Goal: Task Accomplishment & Management: Use online tool/utility

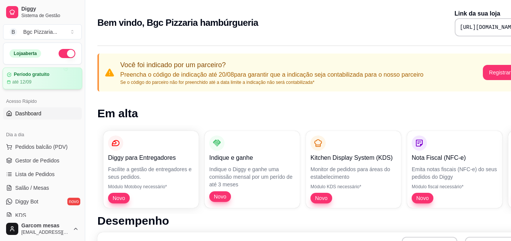
click at [56, 76] on div "Período gratuito" at bounding box center [42, 75] width 71 height 6
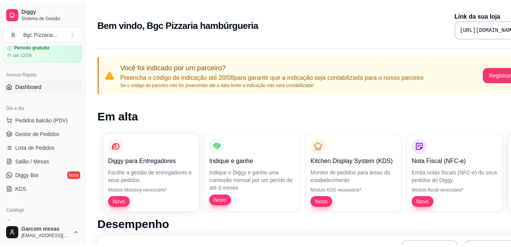
scroll to position [38, 0]
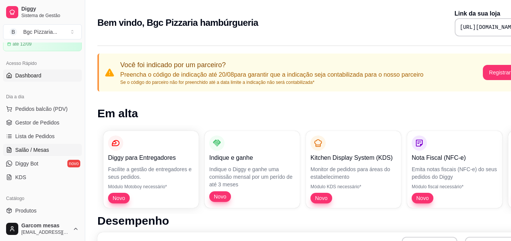
click at [49, 150] on link "Salão / Mesas" at bounding box center [42, 150] width 79 height 12
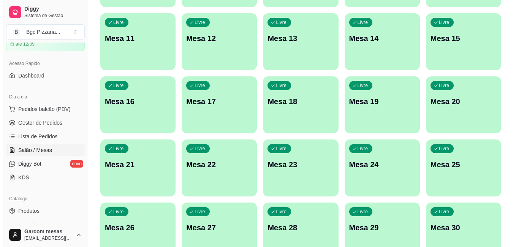
scroll to position [228, 0]
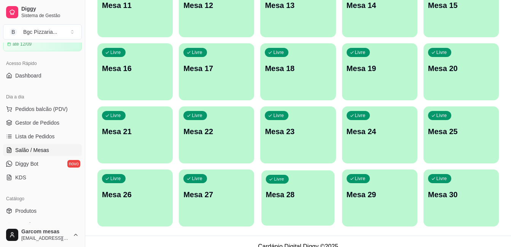
click at [310, 190] on p "Mesa 28" at bounding box center [298, 195] width 64 height 10
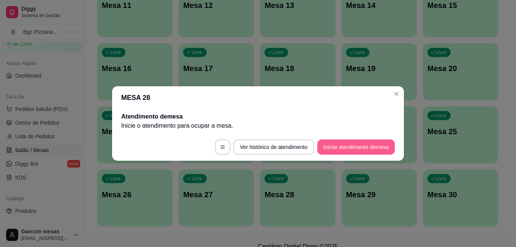
click at [363, 146] on button "Iniciar atendimento de mesa" at bounding box center [357, 147] width 78 height 15
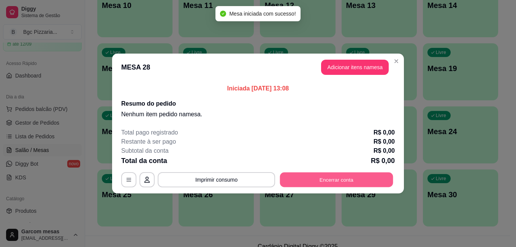
click at [314, 177] on button "Encerrar conta" at bounding box center [336, 180] width 113 height 15
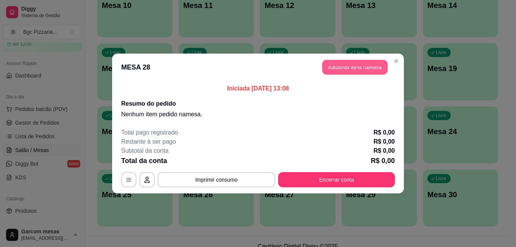
click at [361, 70] on button "Adicionar itens na mesa" at bounding box center [354, 67] width 65 height 15
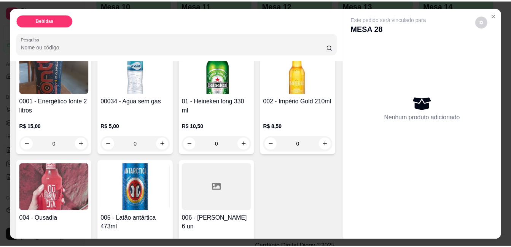
scroll to position [38, 0]
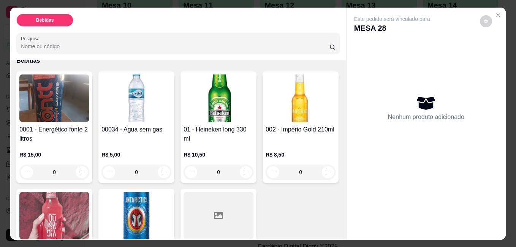
click at [205, 151] on p "R$ 10,50" at bounding box center [219, 155] width 70 height 8
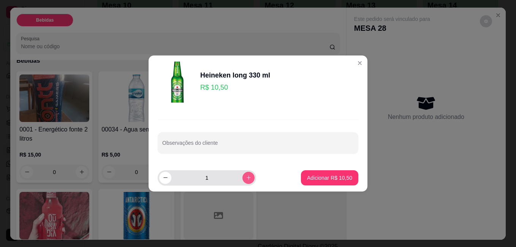
click at [246, 180] on icon "increase-product-quantity" at bounding box center [249, 178] width 6 height 6
type input "2"
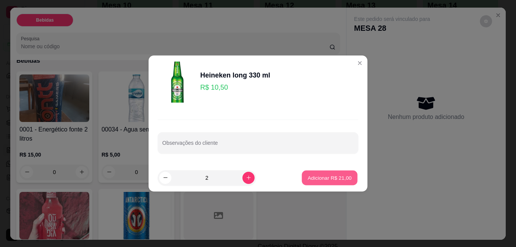
click at [314, 175] on p "Adicionar R$ 21,00" at bounding box center [330, 177] width 44 height 7
type input "2"
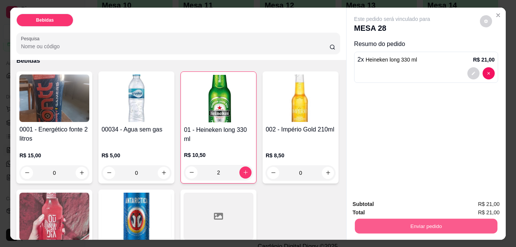
click at [433, 223] on button "Enviar pedido" at bounding box center [426, 226] width 143 height 15
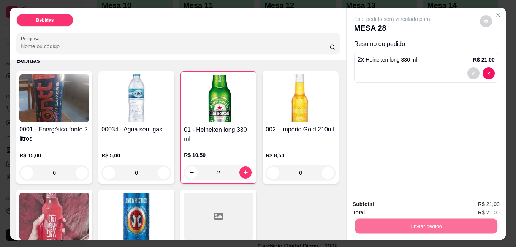
click at [427, 202] on button "Não registrar e enviar pedido" at bounding box center [401, 204] width 77 height 14
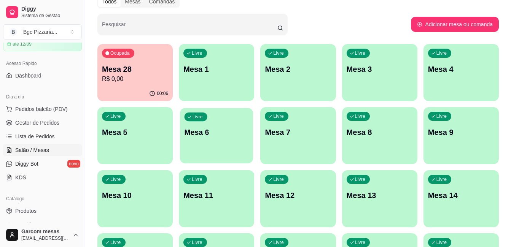
click at [237, 149] on div "Livre Mesa 6" at bounding box center [216, 131] width 73 height 46
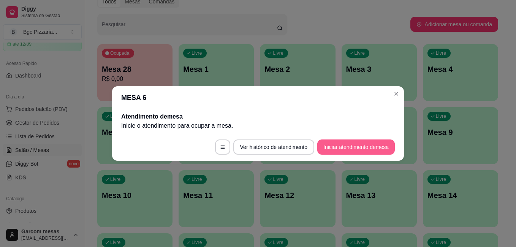
click at [325, 146] on button "Iniciar atendimento de mesa" at bounding box center [357, 147] width 78 height 15
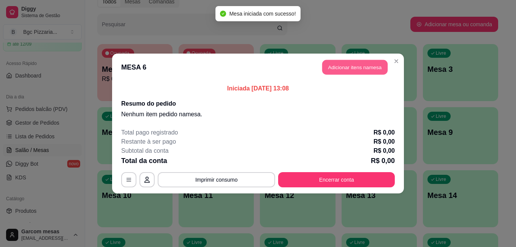
click at [356, 70] on button "Adicionar itens na mesa" at bounding box center [354, 67] width 65 height 15
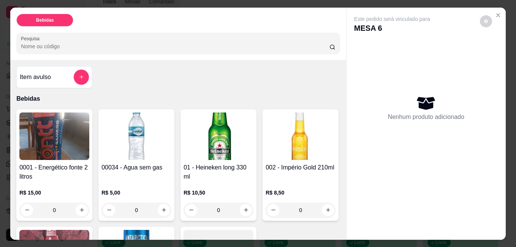
click at [147, 171] on div "00034 - Agua sem gas" at bounding box center [137, 172] width 70 height 18
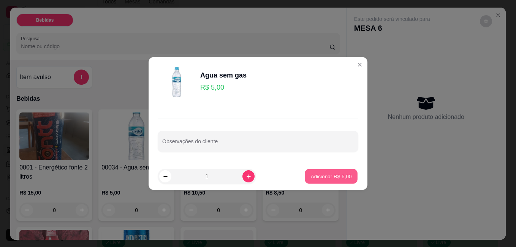
click at [316, 174] on p "Adicionar R$ 5,00" at bounding box center [331, 176] width 41 height 7
type input "1"
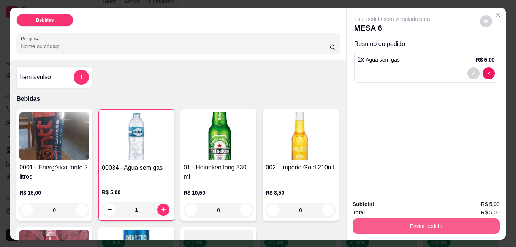
click at [427, 219] on button "Enviar pedido" at bounding box center [426, 226] width 147 height 15
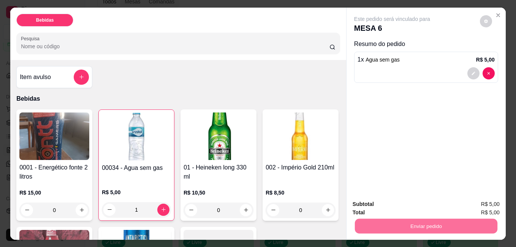
click at [424, 204] on button "Não registrar e enviar pedido" at bounding box center [401, 204] width 77 height 14
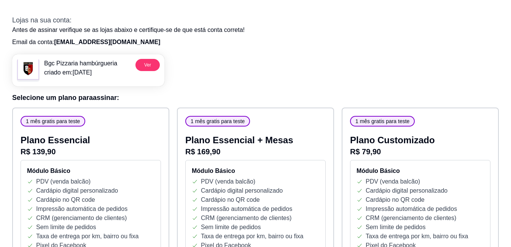
scroll to position [38, 0]
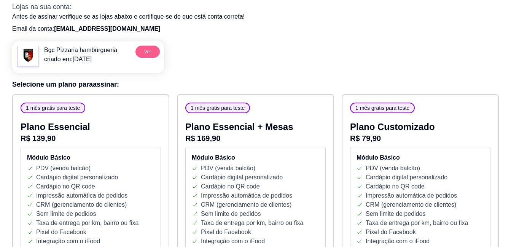
click at [152, 57] on button "Ver" at bounding box center [147, 52] width 24 height 12
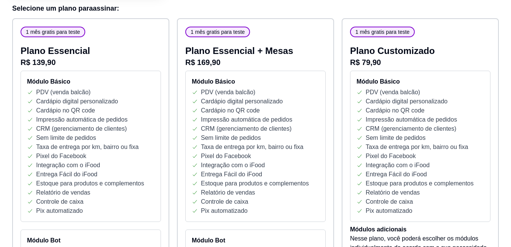
scroll to position [0, 0]
